Goal: Navigation & Orientation: Find specific page/section

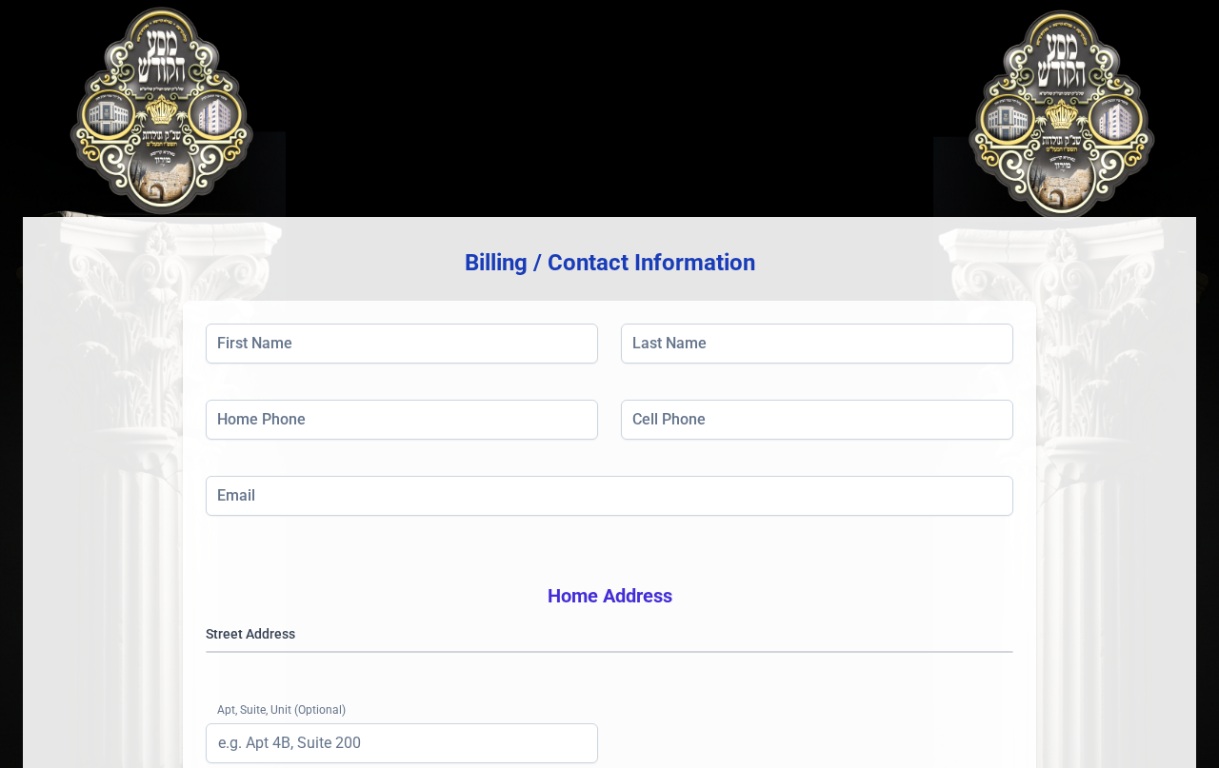
scroll to position [125, 0]
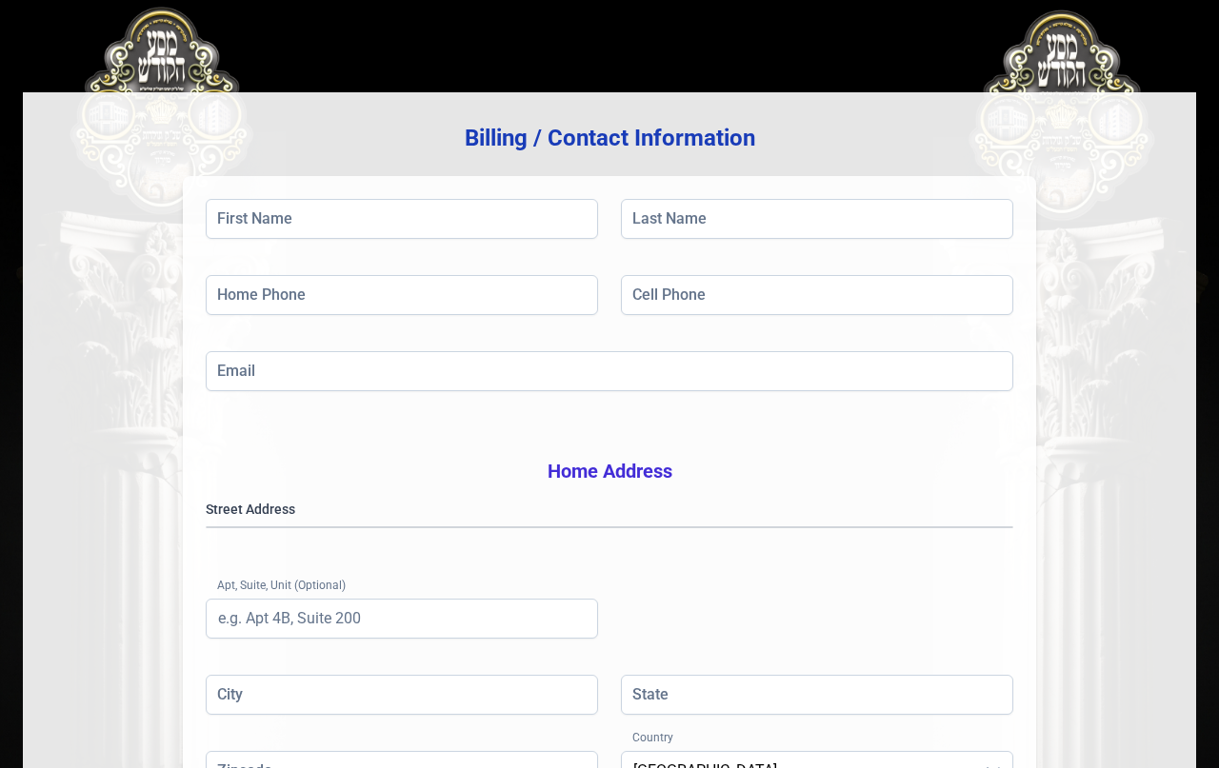
drag, startPoint x: 775, startPoint y: 635, endPoint x: 647, endPoint y: 612, distance: 130.6
click at [775, 635] on div "Street Address Apt, Suite, Unit (Optional)" at bounding box center [610, 587] width 808 height 175
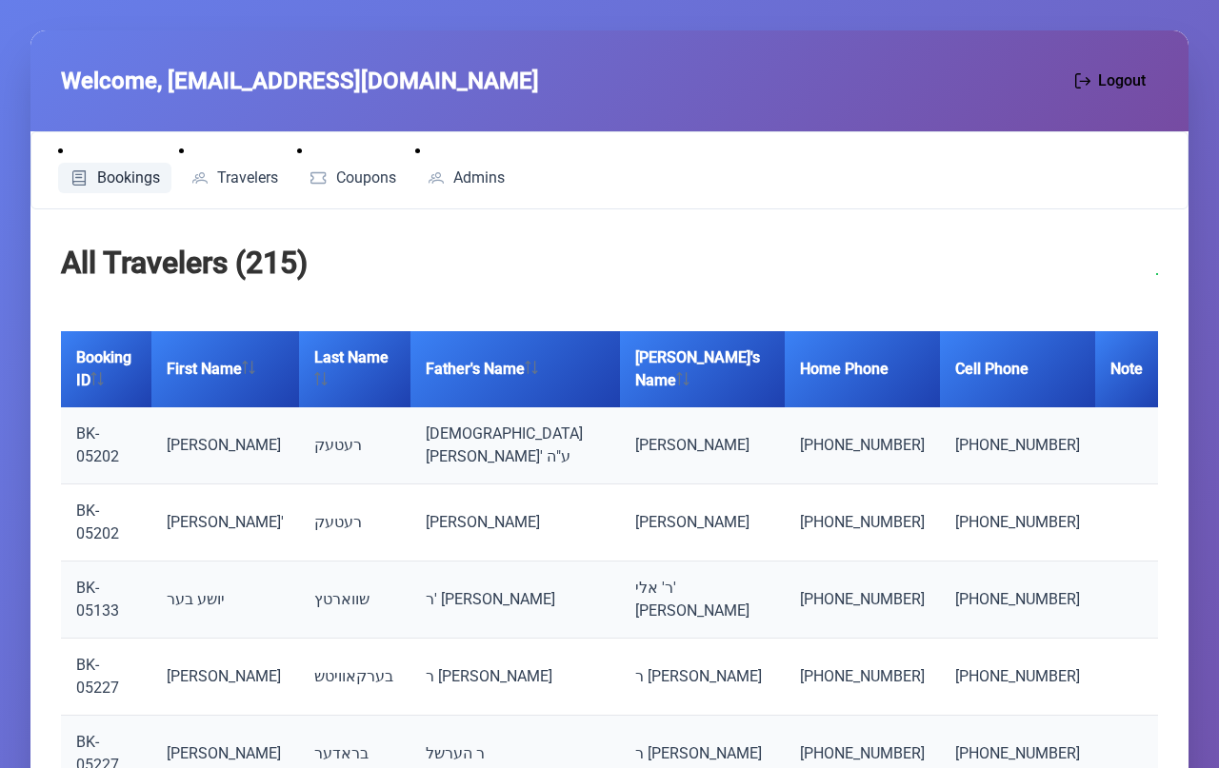
click at [110, 175] on span "Bookings" at bounding box center [128, 177] width 63 height 15
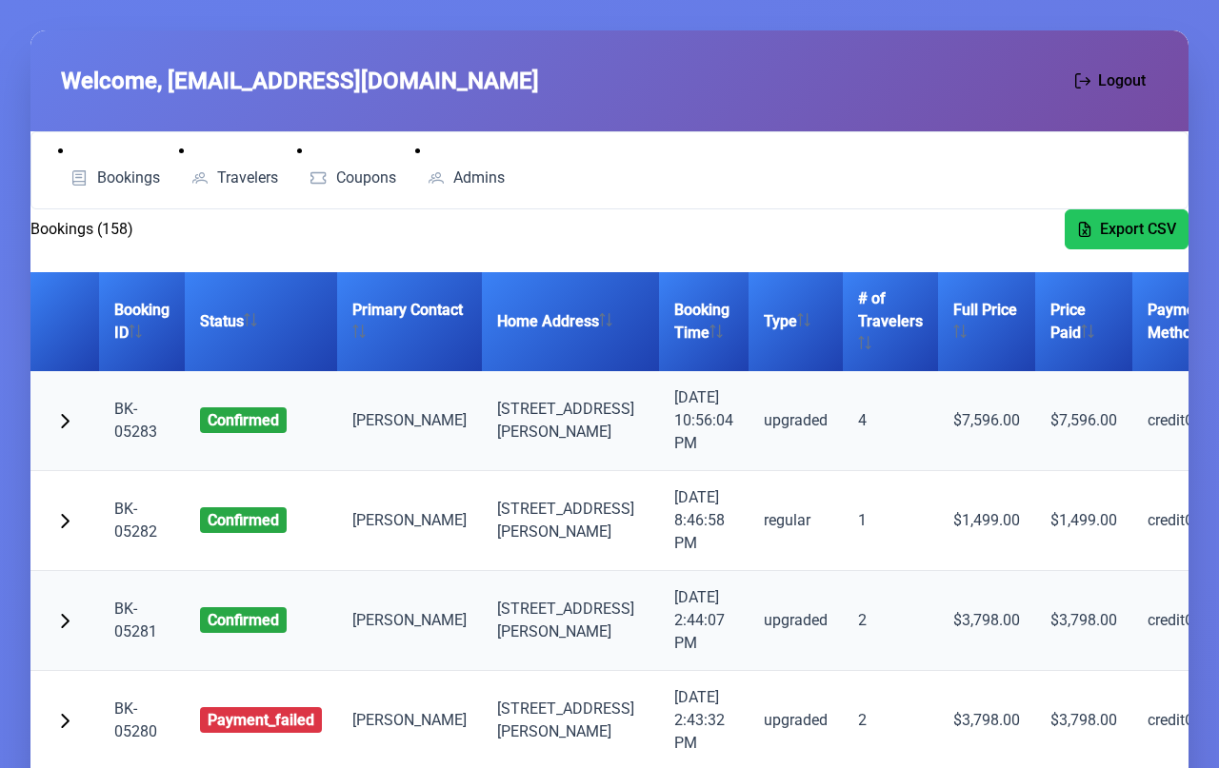
drag, startPoint x: 697, startPoint y: 121, endPoint x: 629, endPoint y: 122, distance: 67.6
click at [682, 117] on div "Welcome, [EMAIL_ADDRESS][DOMAIN_NAME] Logout" at bounding box center [609, 80] width 1158 height 101
click at [474, 178] on span "Admins" at bounding box center [478, 177] width 51 height 15
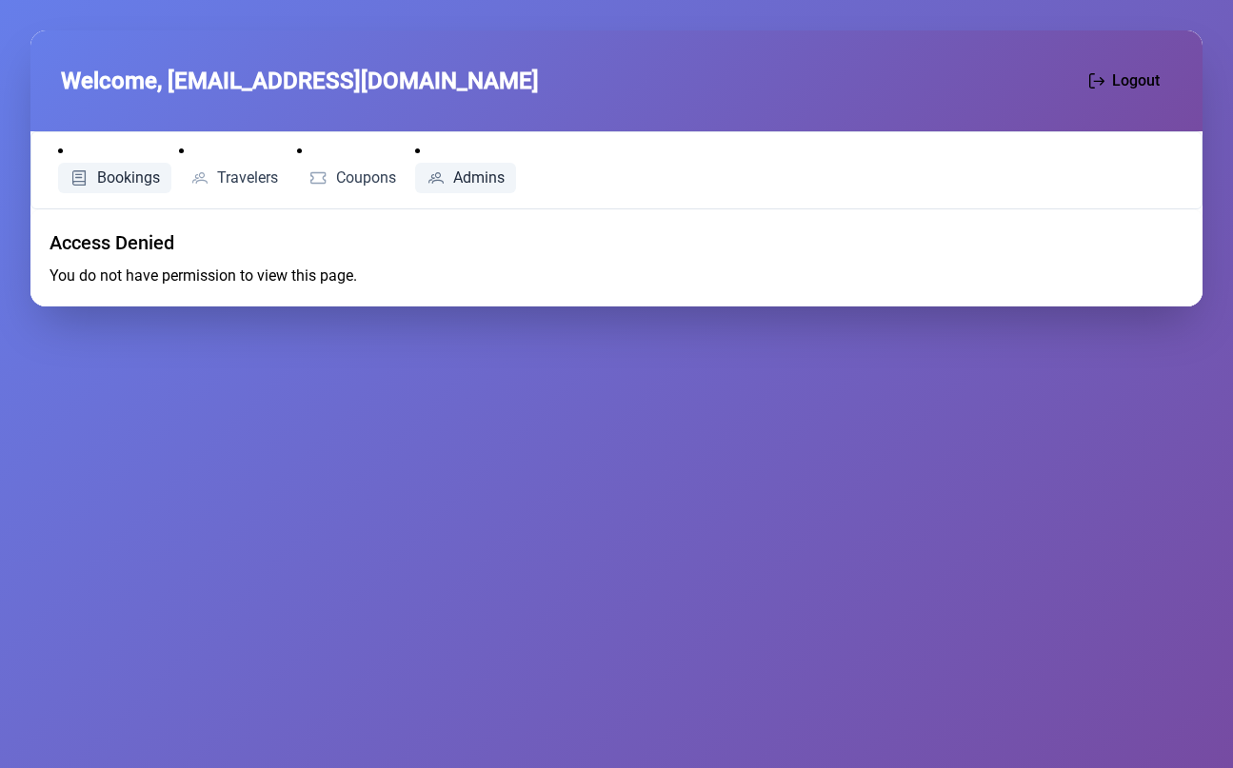
click at [92, 184] on link "Bookings" at bounding box center [114, 178] width 113 height 30
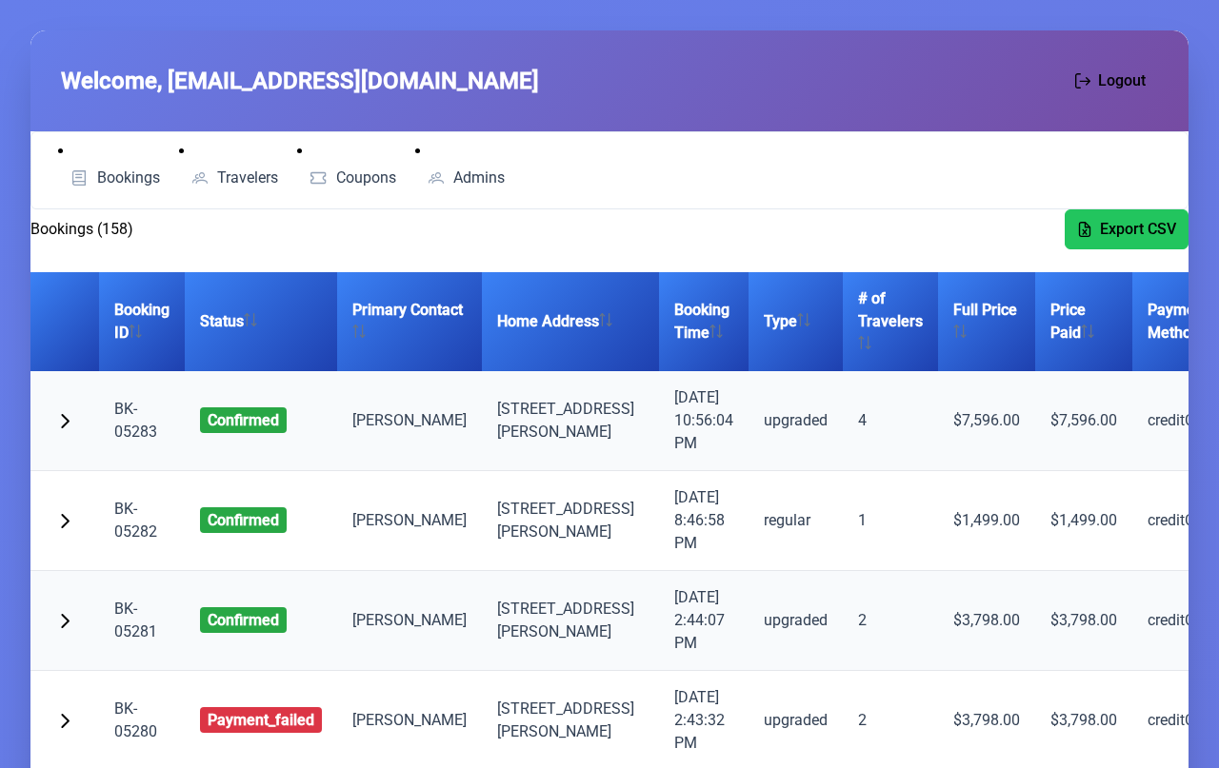
drag, startPoint x: 687, startPoint y: 45, endPoint x: 664, endPoint y: 53, distance: 24.4
click at [687, 45] on div "Welcome, [EMAIL_ADDRESS][DOMAIN_NAME] Logout" at bounding box center [609, 80] width 1158 height 101
